Goal: Information Seeking & Learning: Learn about a topic

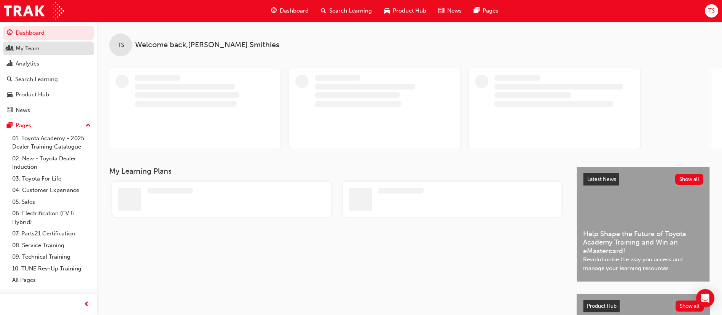
click at [19, 47] on div "My Team" at bounding box center [28, 48] width 24 height 9
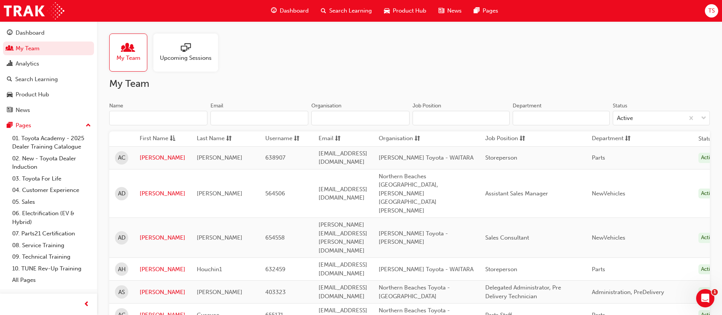
click at [189, 117] on input "Name" at bounding box center [158, 118] width 98 height 14
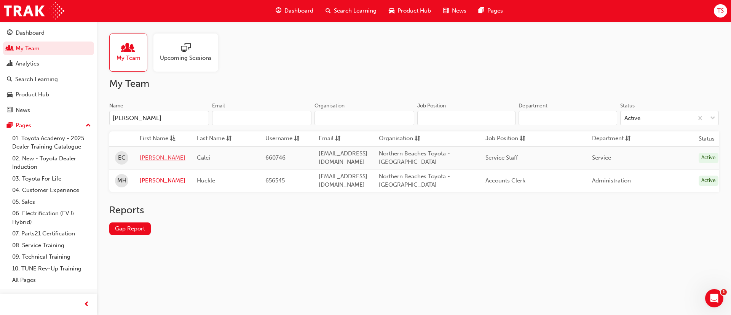
type input "[PERSON_NAME]"
click at [147, 159] on link "[PERSON_NAME]" at bounding box center [163, 157] width 46 height 9
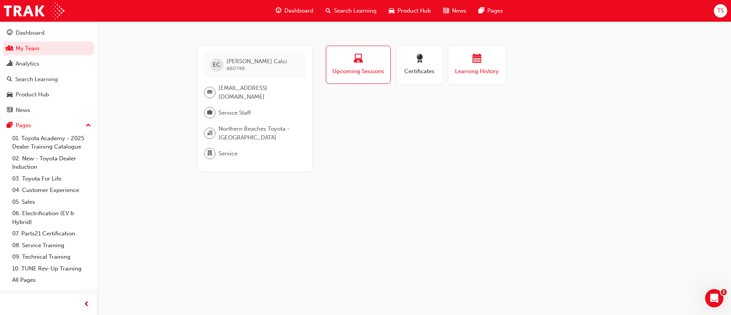
click at [472, 73] on span "Learning History" at bounding box center [477, 71] width 46 height 9
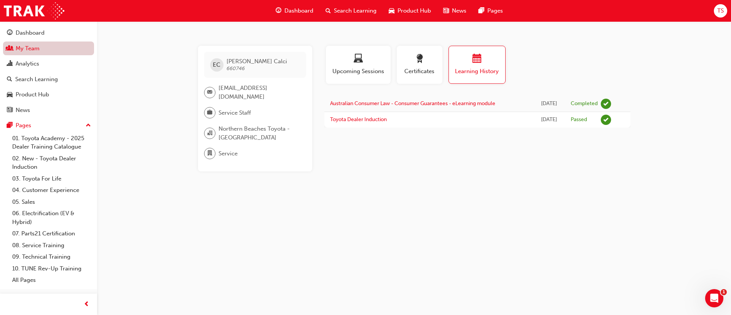
click at [56, 54] on link "My Team" at bounding box center [48, 49] width 91 height 14
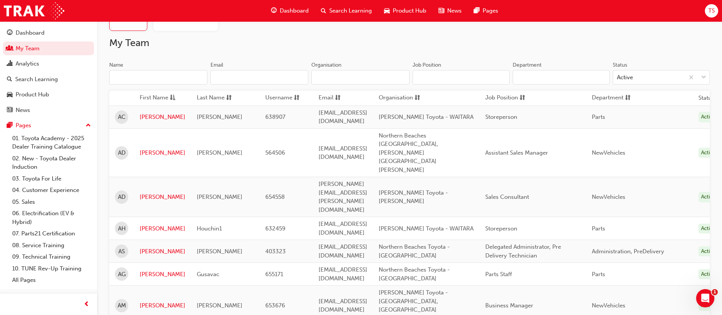
scroll to position [57, 0]
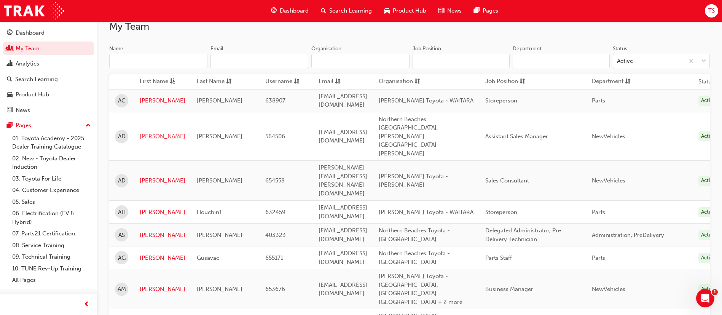
click at [150, 132] on link "[PERSON_NAME]" at bounding box center [163, 136] width 46 height 9
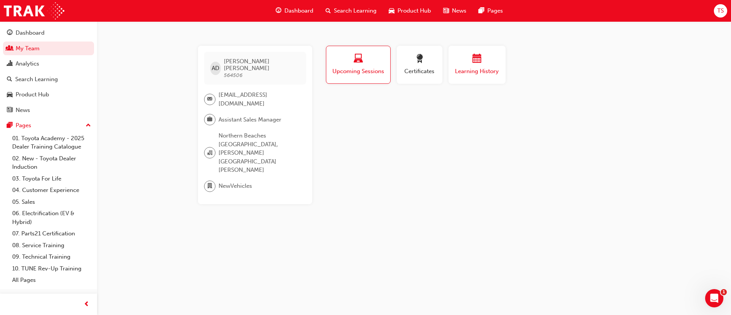
click at [494, 69] on span "Learning History" at bounding box center [477, 71] width 46 height 9
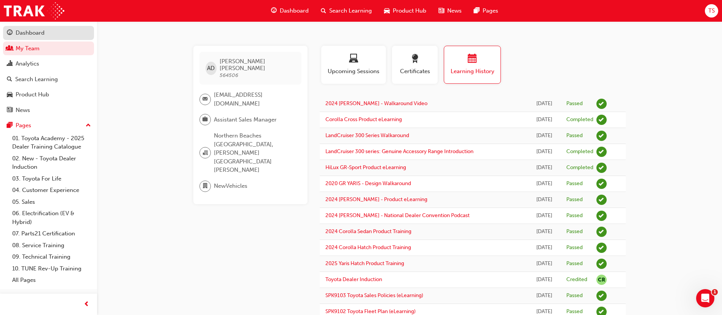
click at [32, 34] on div "Dashboard" at bounding box center [30, 33] width 29 height 9
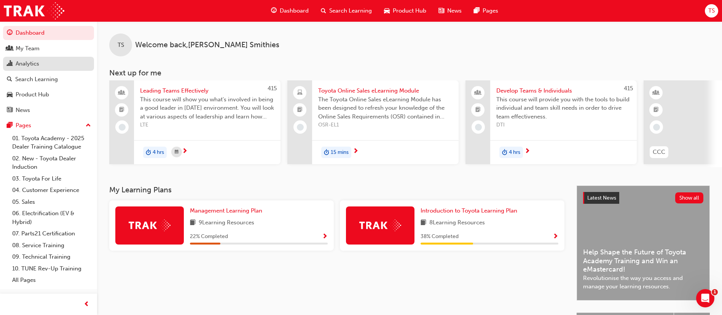
click at [37, 67] on div "Analytics" at bounding box center [28, 63] width 24 height 9
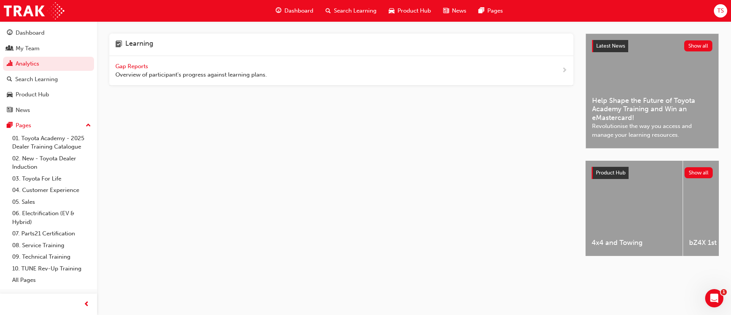
click at [136, 66] on span "Gap Reports" at bounding box center [132, 66] width 34 height 7
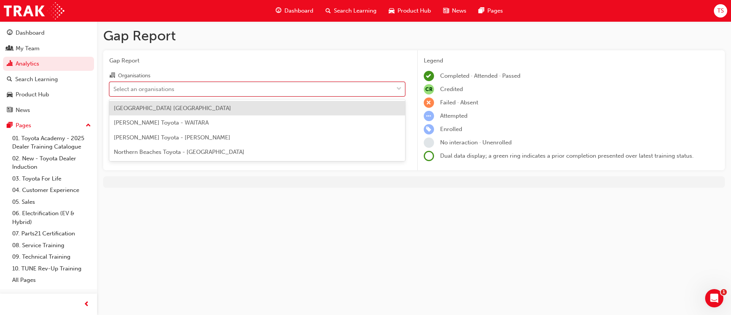
click at [192, 87] on div "Select an organisations" at bounding box center [252, 88] width 284 height 13
click at [114, 87] on input "Organisations option [GEOGRAPHIC_DATA] [GEOGRAPHIC_DATA] focused, 1 of 4. 4 res…" at bounding box center [113, 88] width 1 height 6
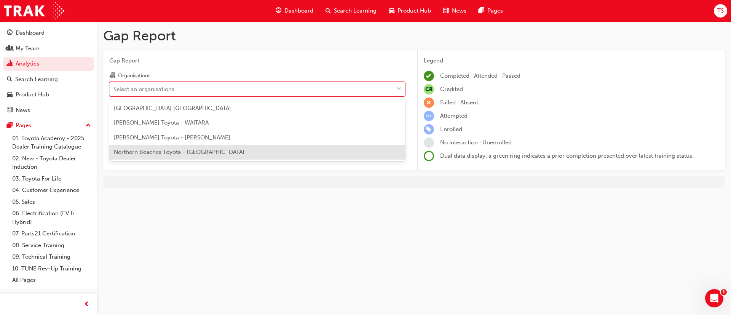
click at [181, 152] on span "Northern Beaches Toyota - [GEOGRAPHIC_DATA]" at bounding box center [179, 152] width 131 height 7
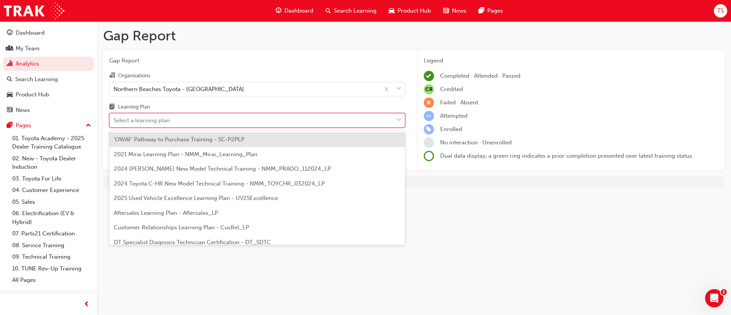
click at [183, 123] on div "Select a learning plan" at bounding box center [252, 120] width 284 height 13
click at [114, 123] on input "Learning Plan option 'OWAF' Pathway to Purchase Training - SC-P2PLP focused, 1 …" at bounding box center [113, 120] width 1 height 6
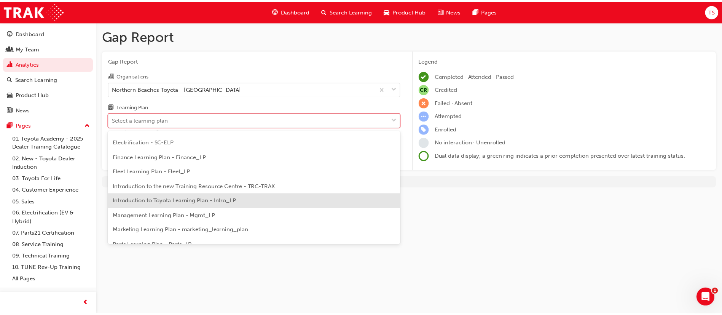
scroll to position [171, 0]
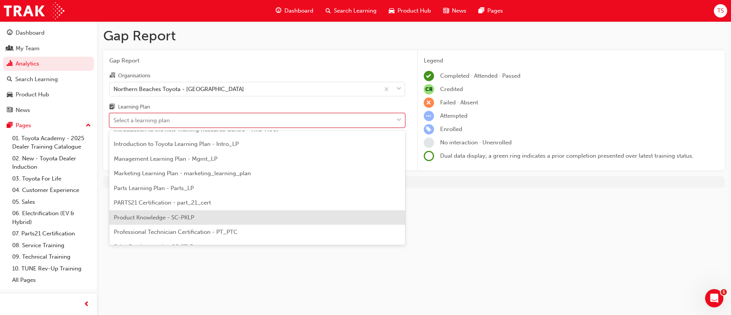
click at [174, 216] on span "Product Knowledge - SC-PKLP" at bounding box center [154, 217] width 80 height 7
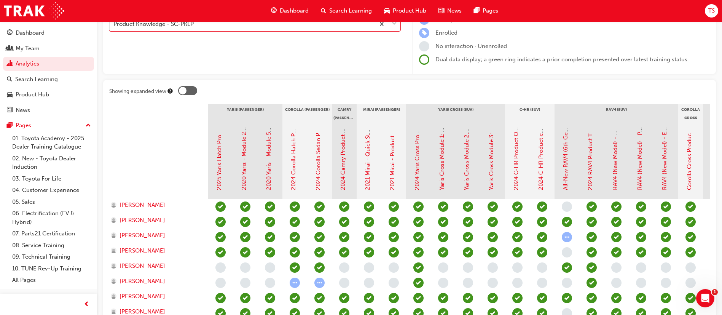
scroll to position [114, 0]
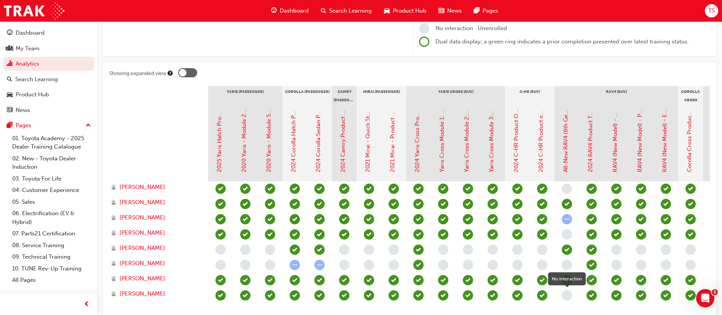
click at [567, 298] on span "learningRecordVerb_NONE-icon" at bounding box center [567, 295] width 10 height 10
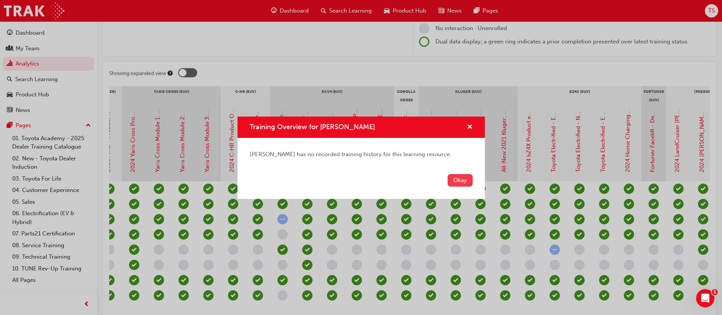
scroll to position [0, 285]
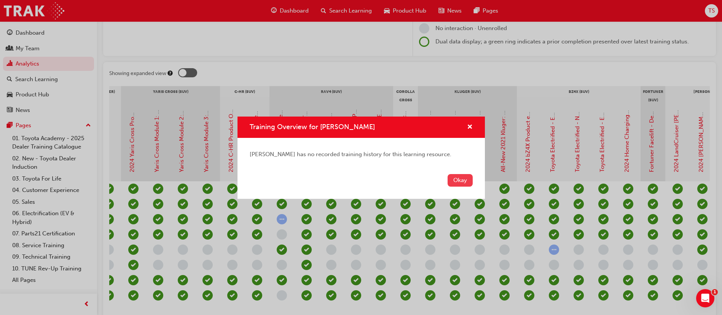
click at [463, 176] on button "Okay" at bounding box center [460, 180] width 25 height 13
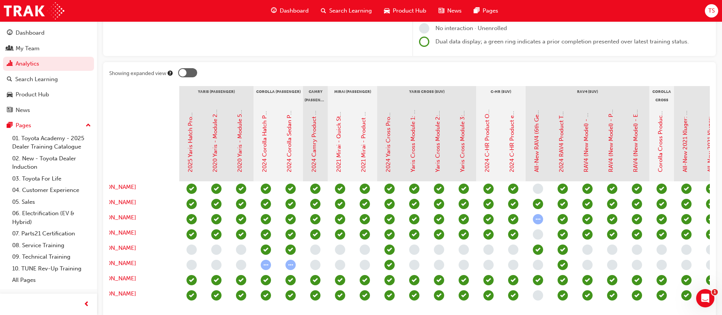
scroll to position [0, 0]
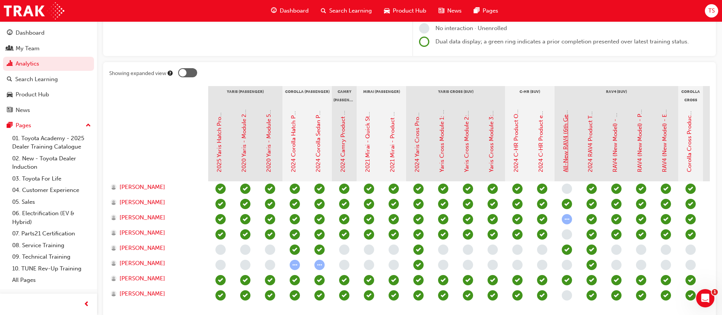
click at [564, 151] on link "All-New RAV4 (6th Gen): Product Overview eLearning" at bounding box center [565, 101] width 7 height 141
